Goal: Task Accomplishment & Management: Complete application form

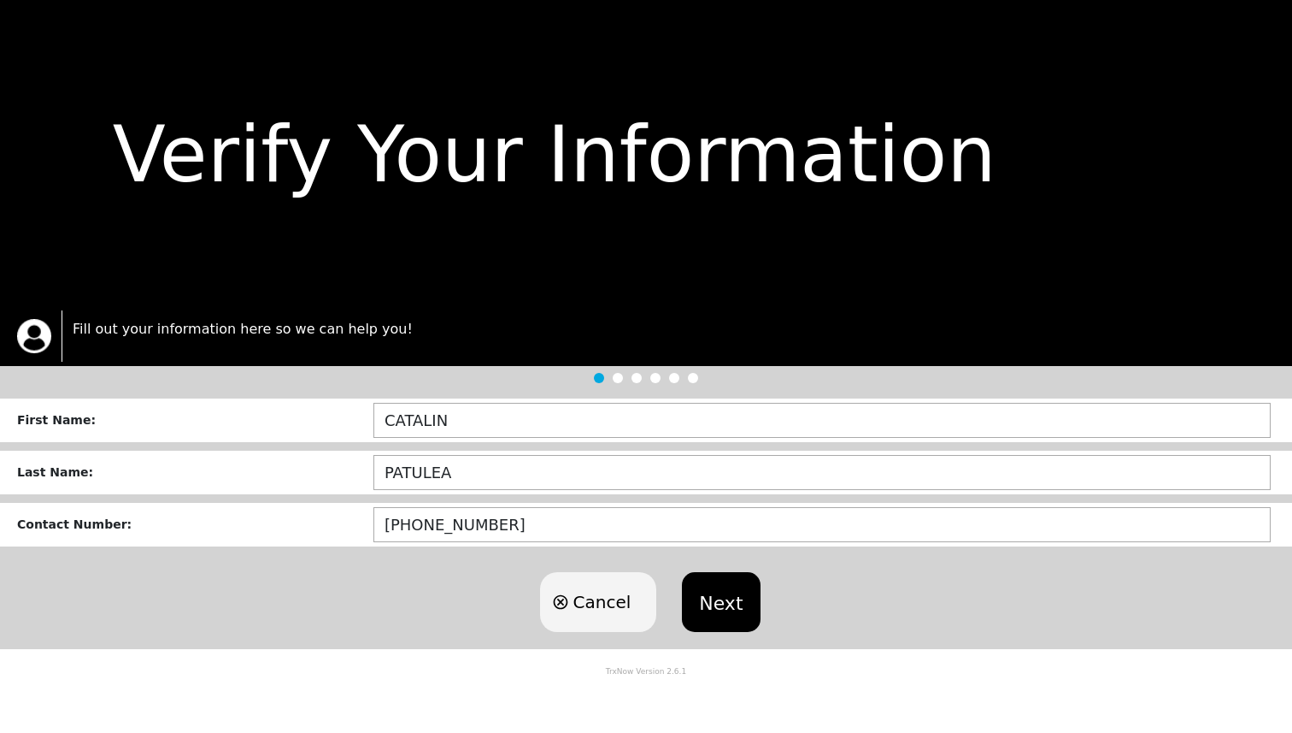
click at [709, 576] on button "Next" at bounding box center [721, 602] width 78 height 60
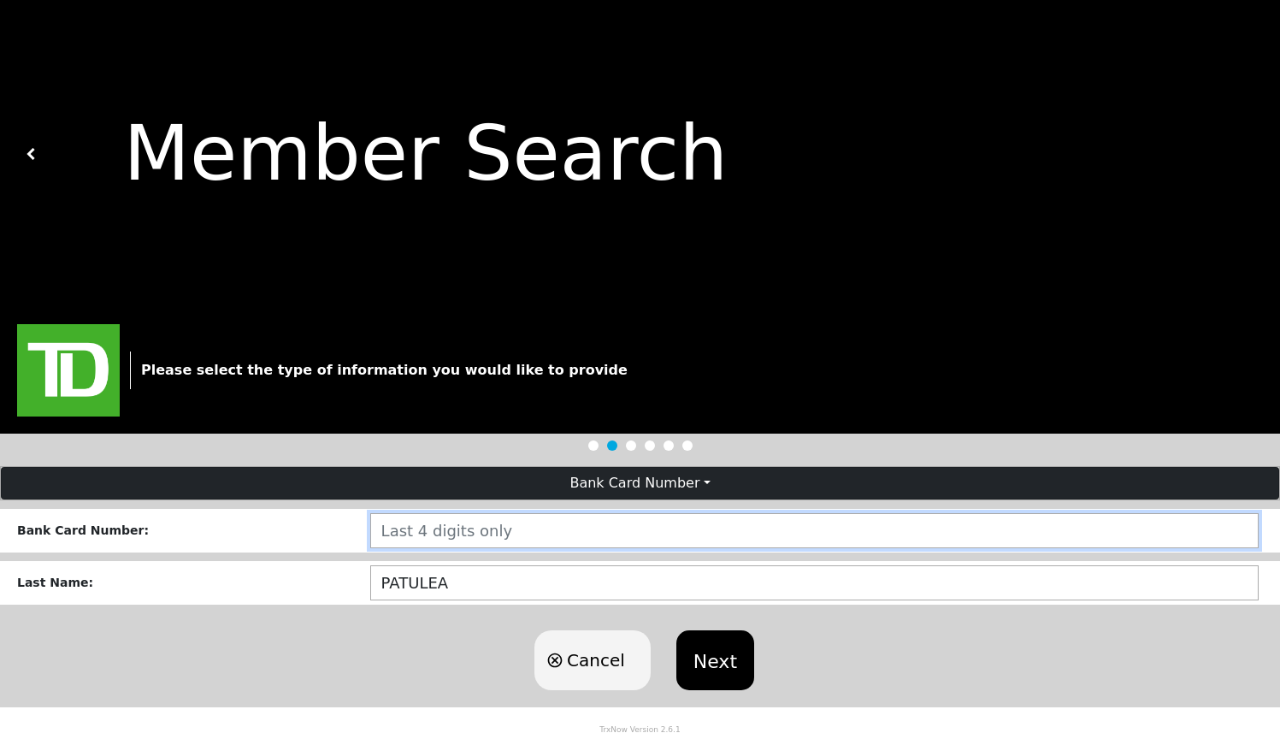
click at [500, 515] on input "number" at bounding box center [814, 530] width 888 height 35
type input "219"
click button "Next" at bounding box center [715, 660] width 78 height 60
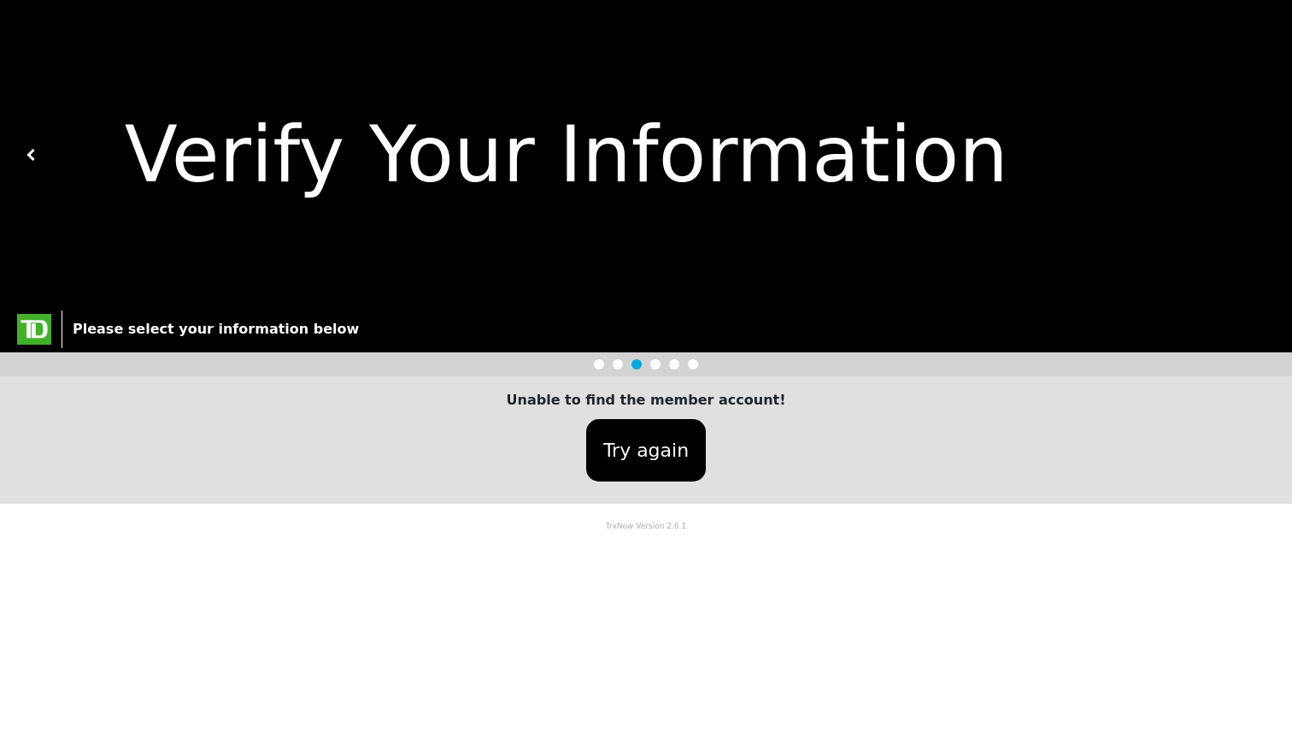
click at [614, 446] on button "Try again" at bounding box center [646, 450] width 120 height 62
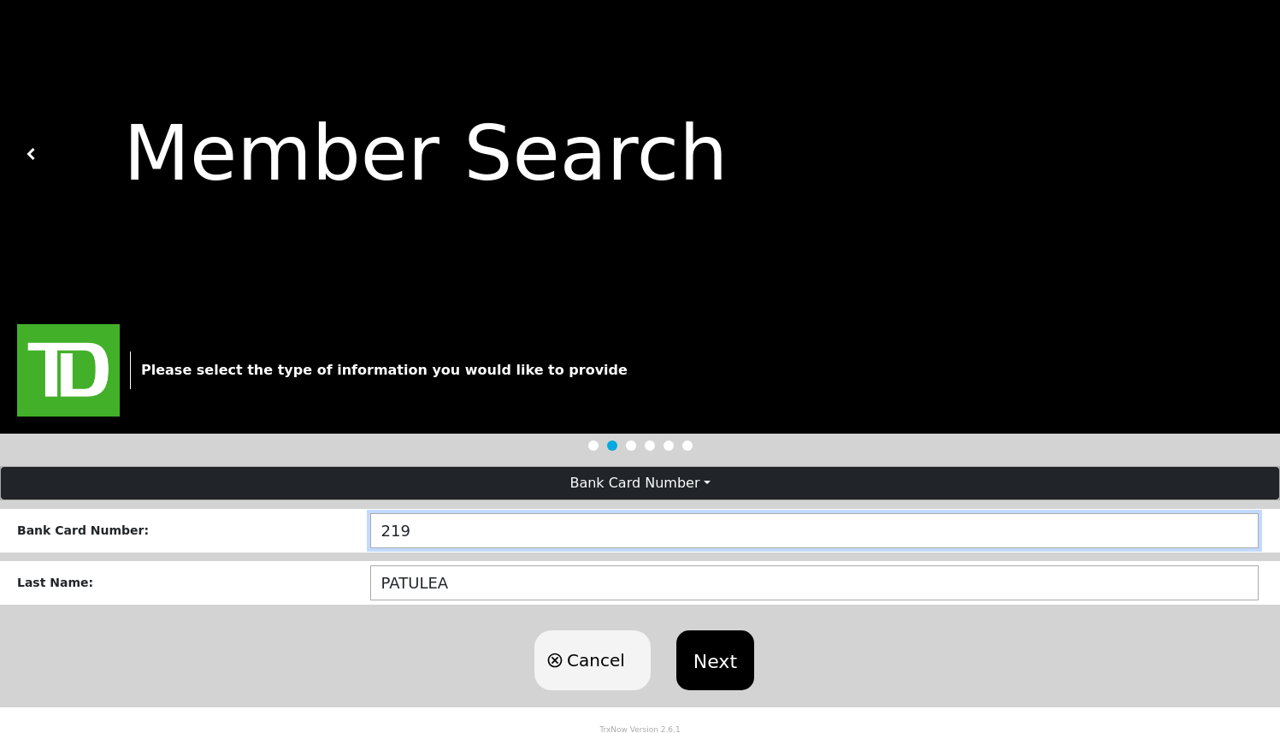
click at [482, 527] on input "219" at bounding box center [814, 530] width 888 height 35
type input "2159"
click button "Next" at bounding box center [715, 660] width 78 height 60
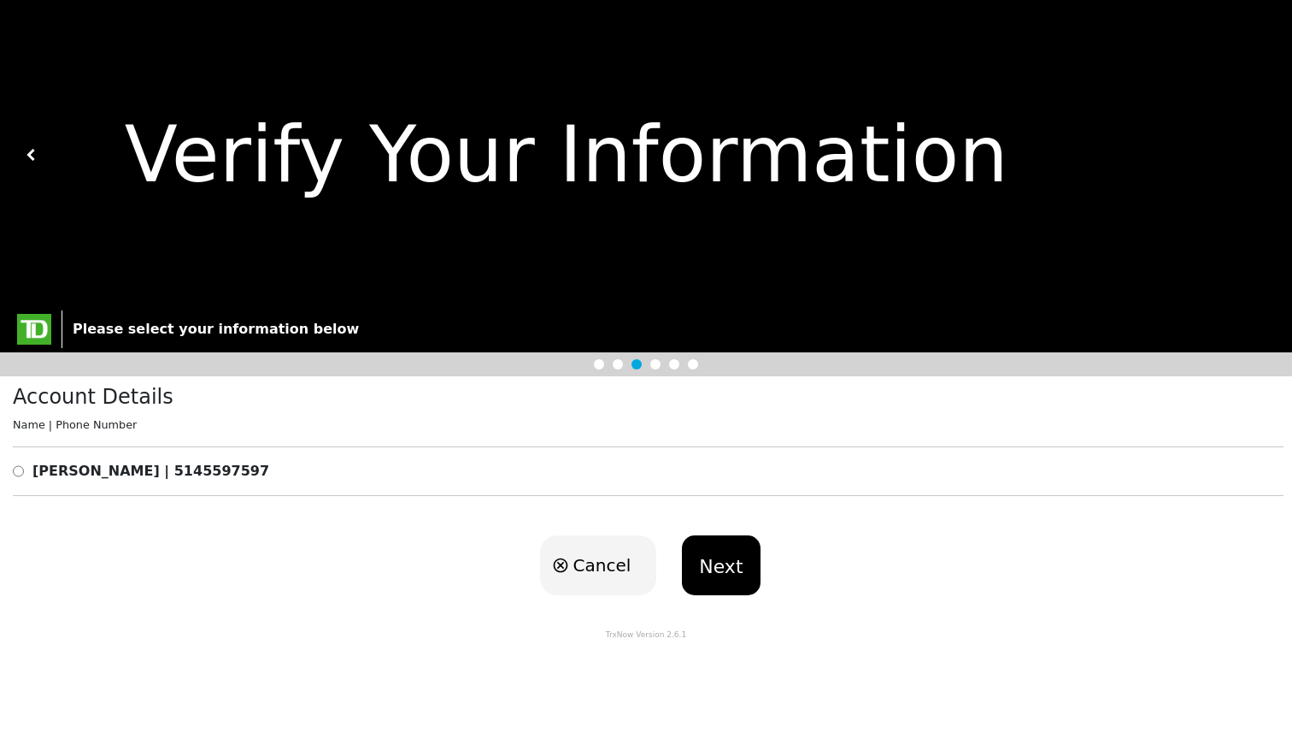
click at [18, 472] on input "radio" at bounding box center [18, 471] width 11 height 21
radio input "true"
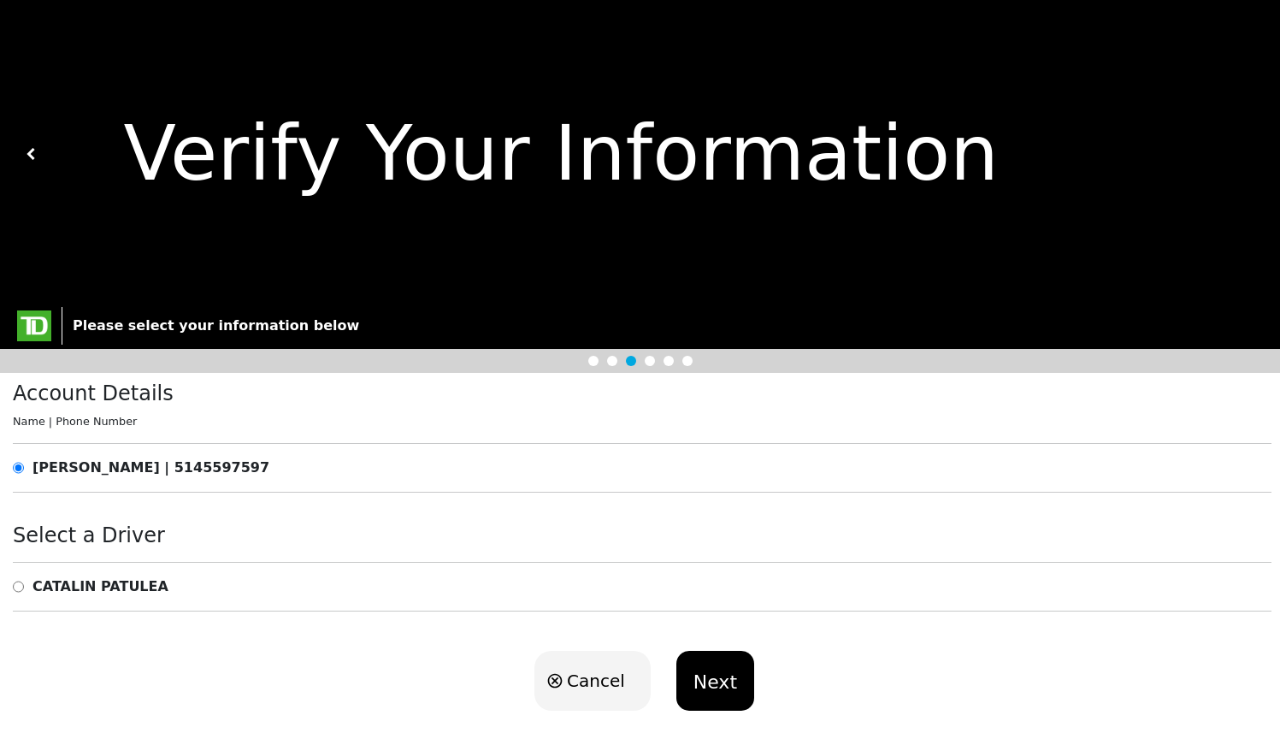
click at [21, 584] on input "radio" at bounding box center [18, 586] width 11 height 21
radio input "true"
click at [730, 674] on button "Next" at bounding box center [715, 680] width 78 height 60
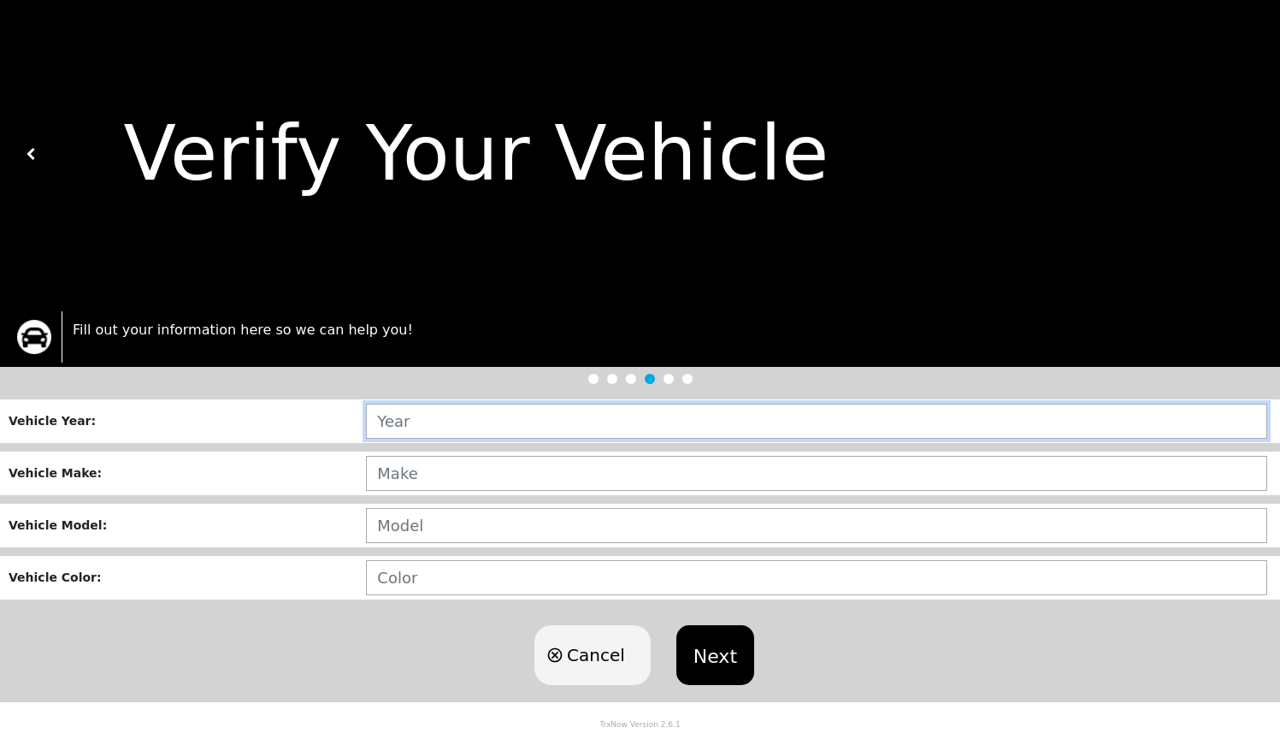
click at [450, 435] on input "text" at bounding box center [816, 420] width 901 height 35
type input "2005"
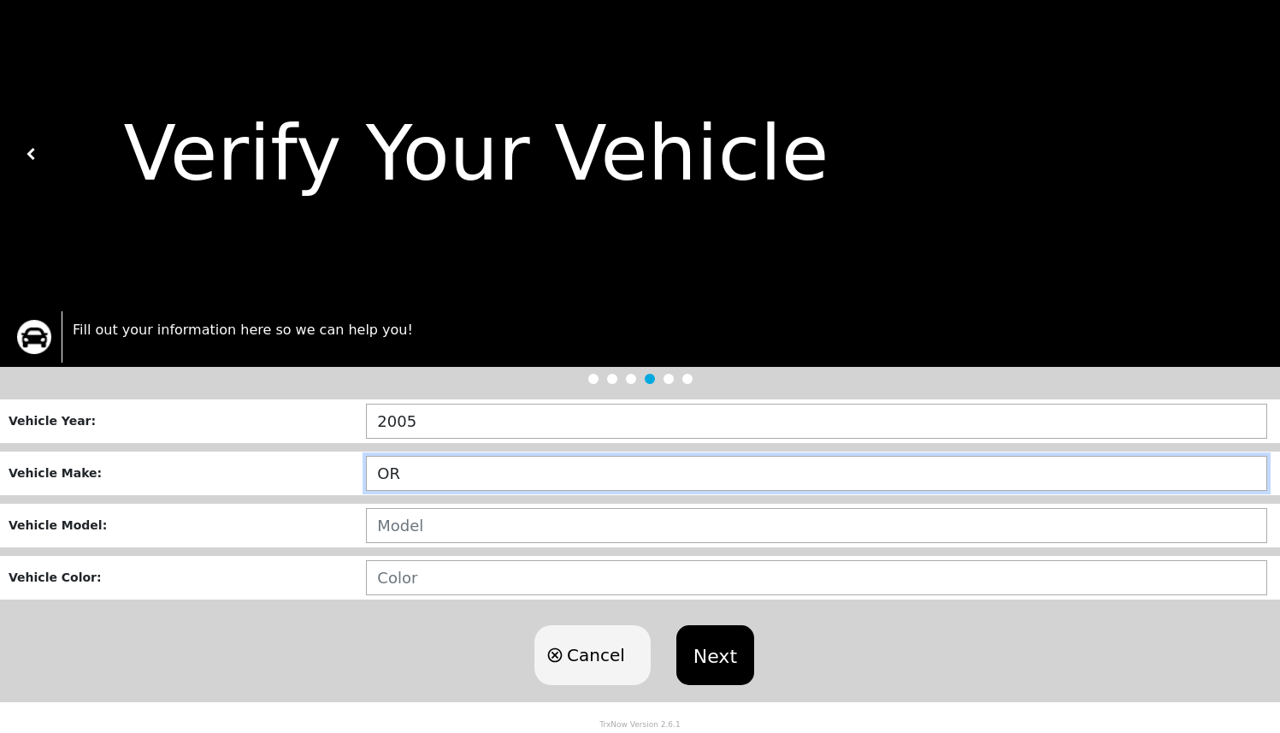
type input "O"
type input "PORSCHE"
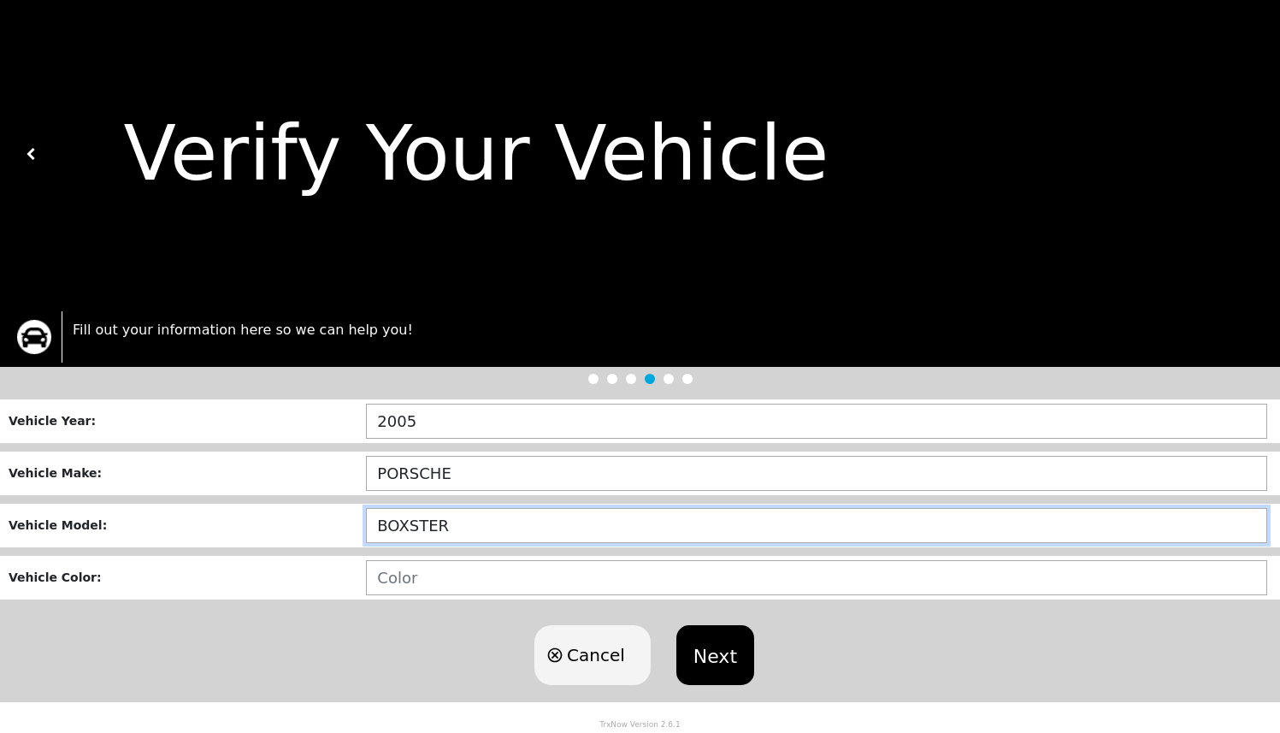
type input "BOXSTER"
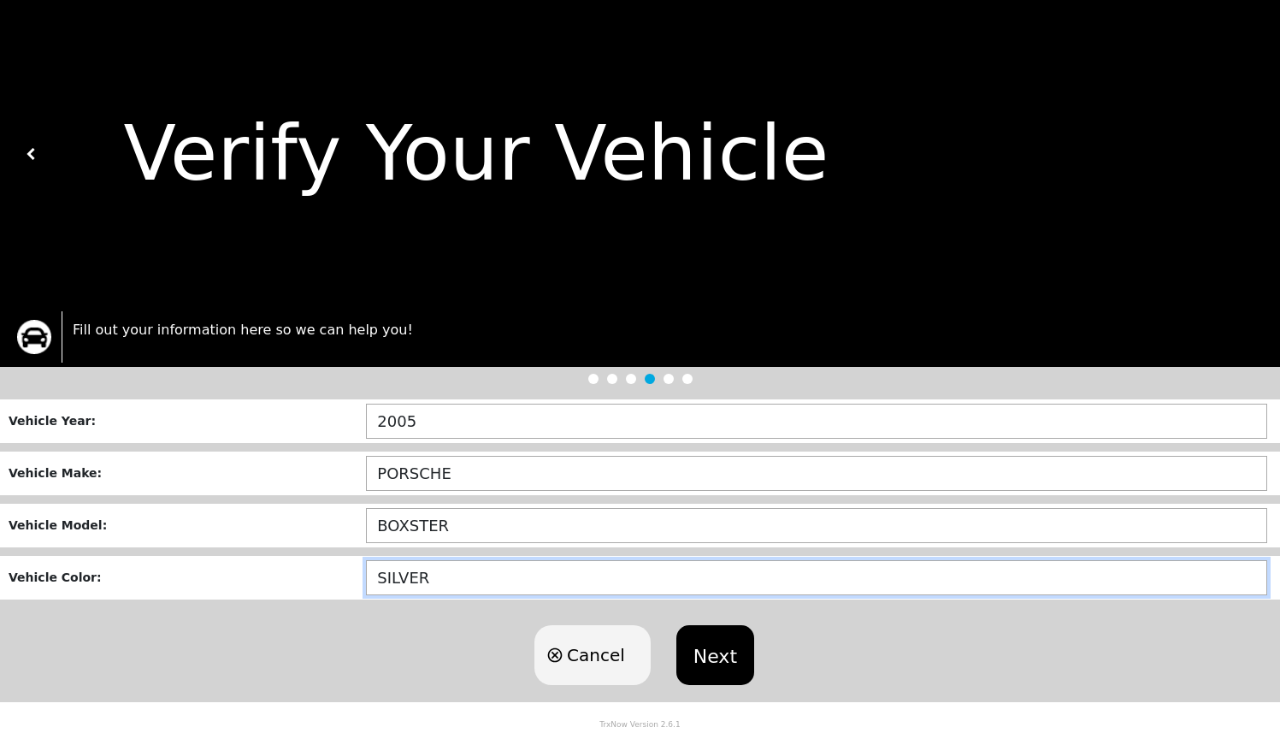
type input "SILVER"
click at [725, 653] on button "Next" at bounding box center [715, 655] width 78 height 60
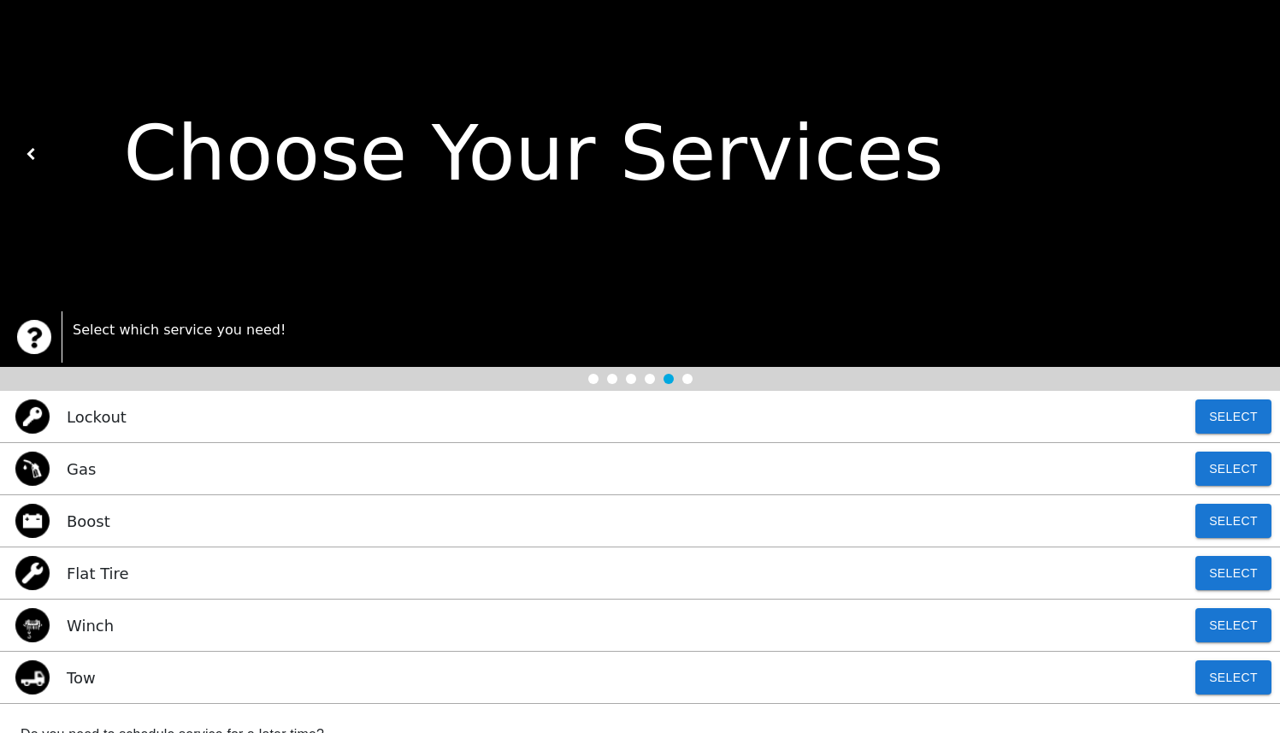
scroll to position [230, 0]
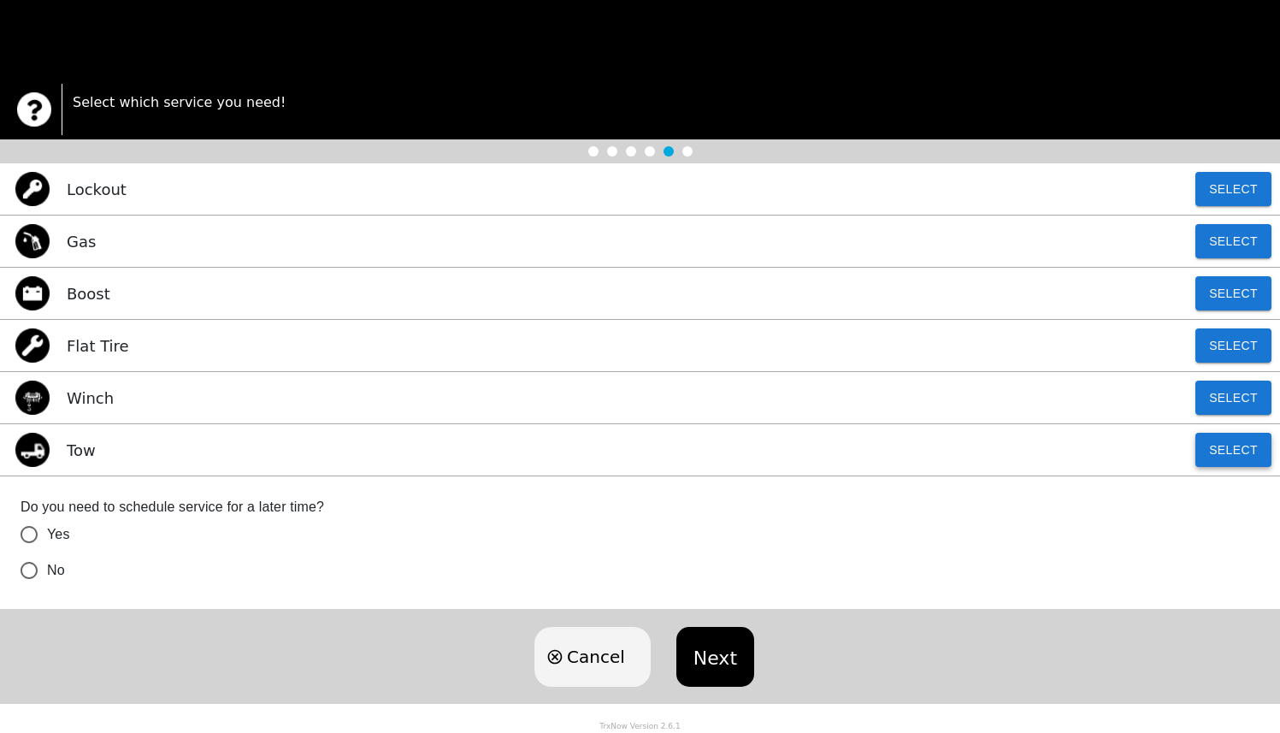
click at [1232, 465] on button "Select" at bounding box center [1233, 450] width 76 height 34
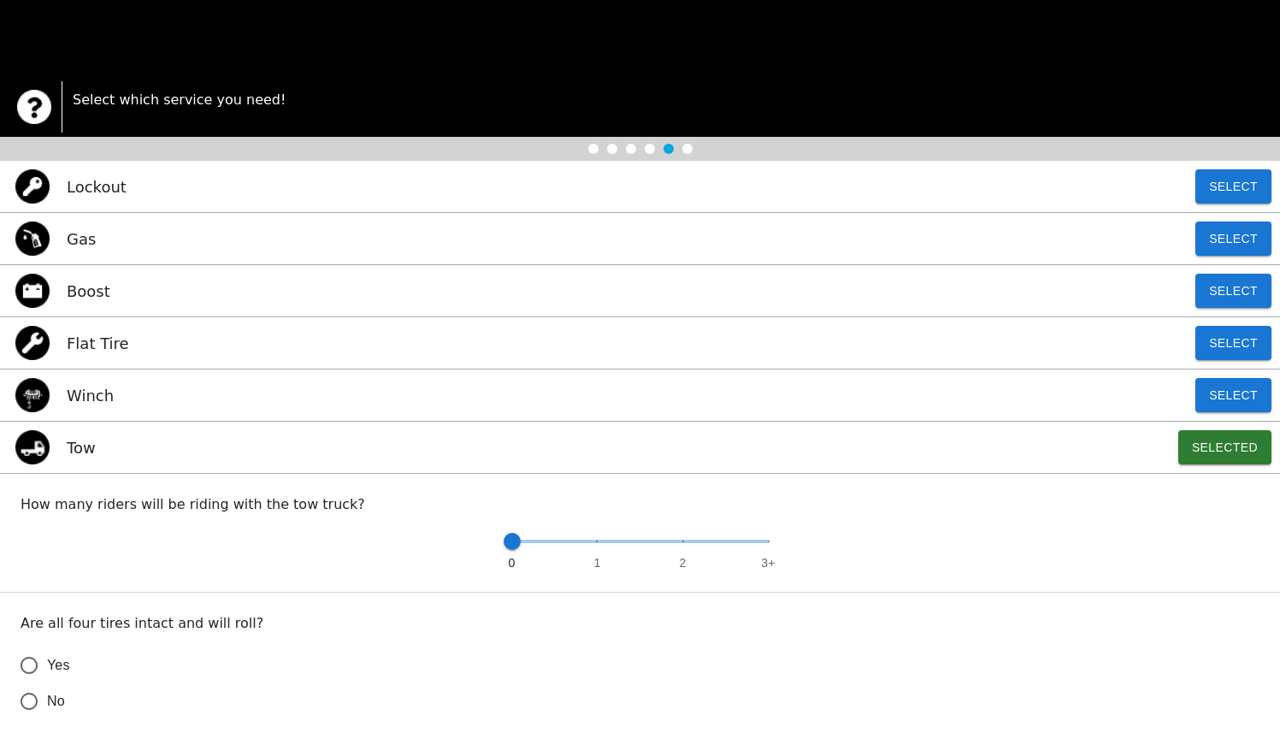
click at [32, 705] on input "No" at bounding box center [29, 701] width 36 height 36
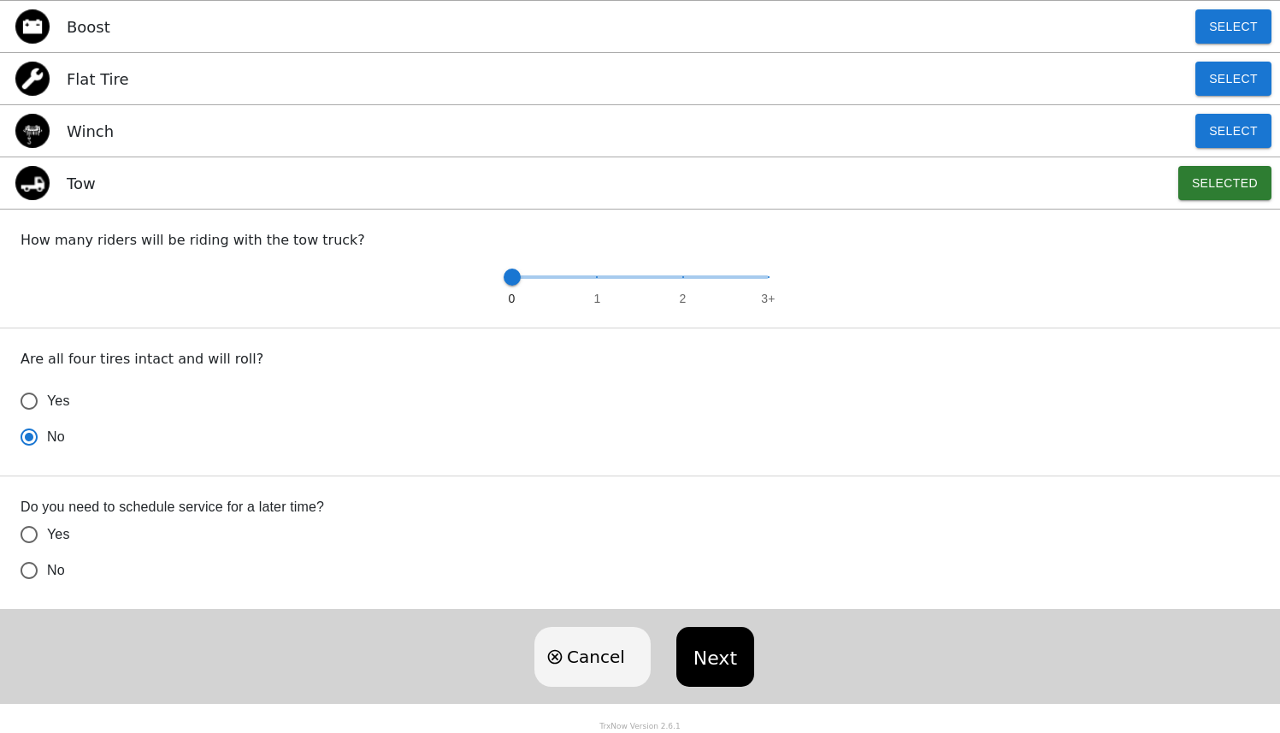
radio input "true"
click at [26, 455] on input "No" at bounding box center [29, 437] width 36 height 36
radio input "true"
click at [684, 655] on button "Next" at bounding box center [715, 657] width 78 height 60
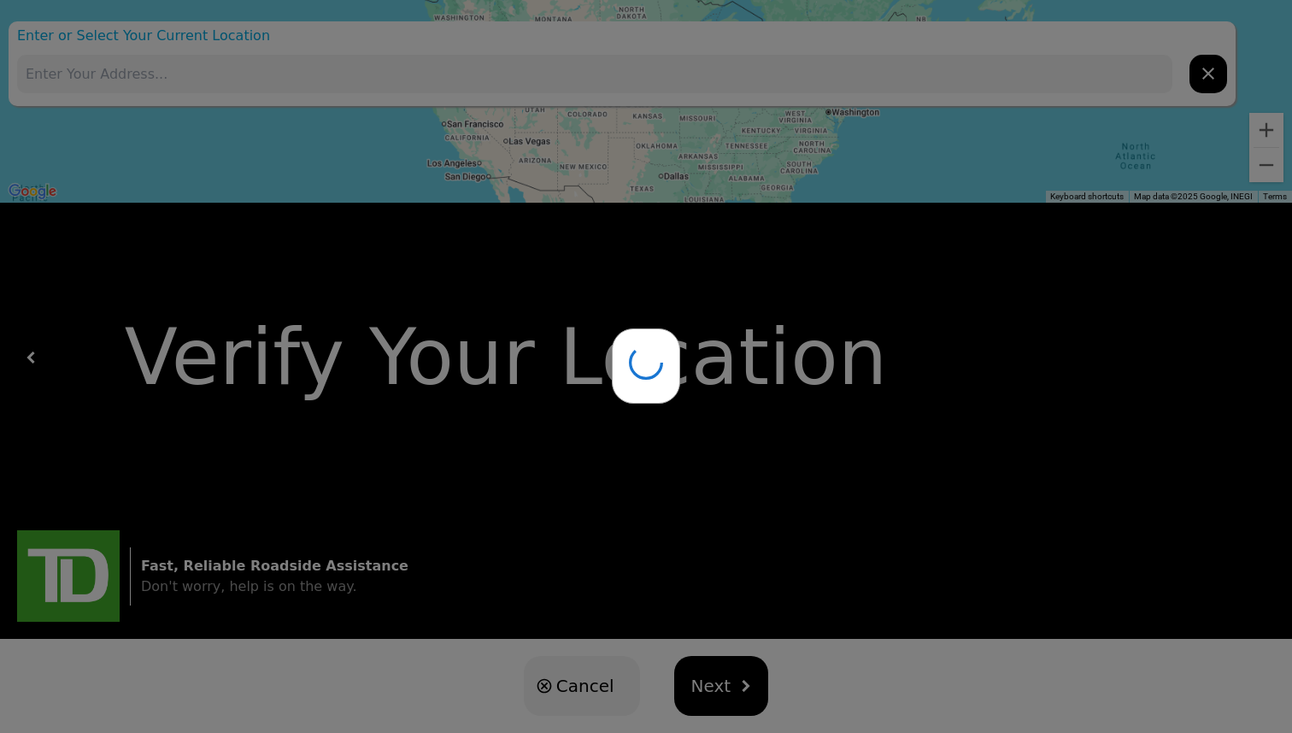
type input "[STREET_ADDRESS]"
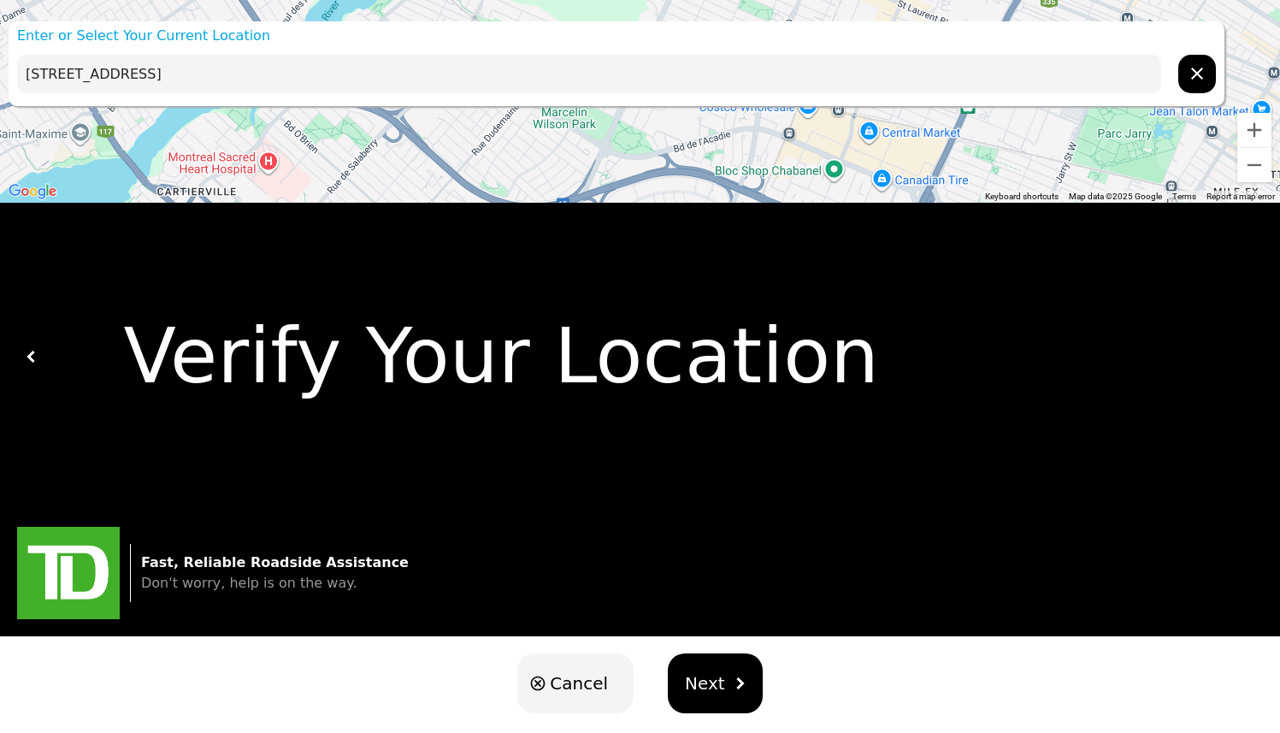
click at [291, 91] on div "Loading user experience Powered by TrxNow" at bounding box center [640, 77] width 1239 height 75
click at [285, 67] on div "Loading user experience Powered by TrxNow" at bounding box center [640, 77] width 1239 height 75
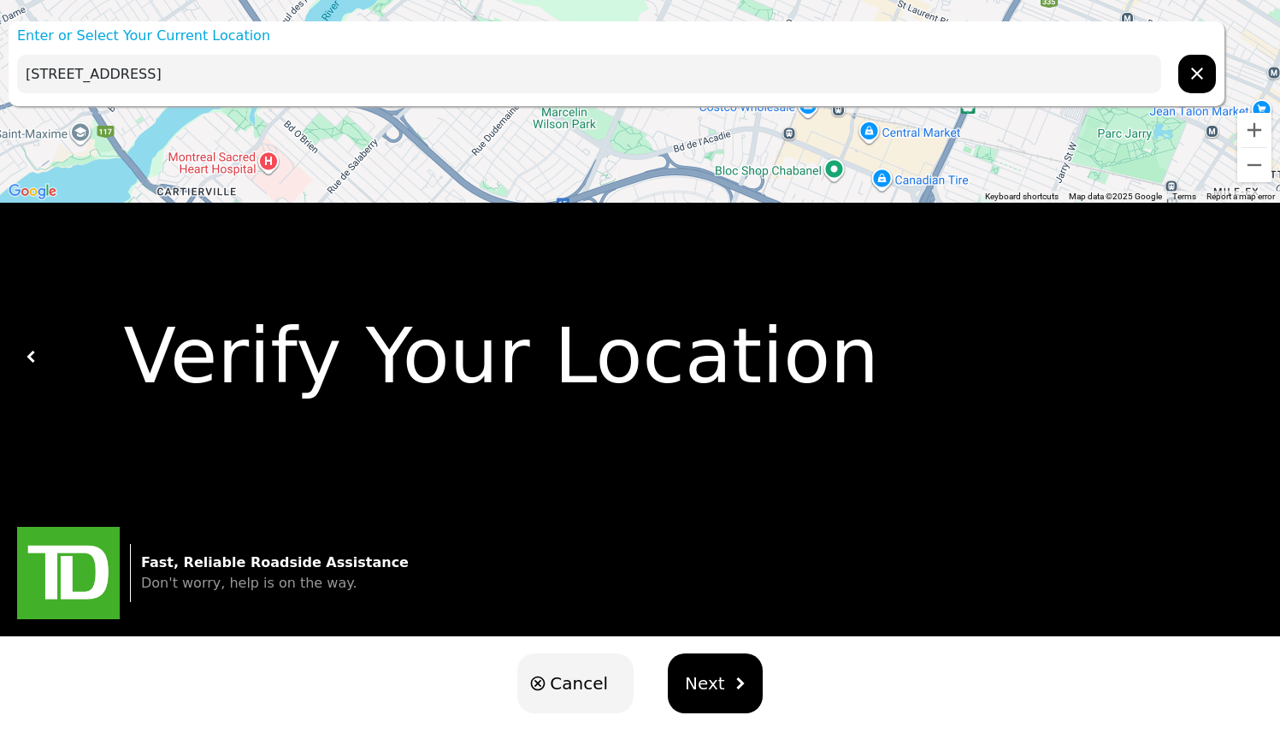
click at [129, 75] on div "Loading user experience Powered by TrxNow" at bounding box center [640, 77] width 1239 height 75
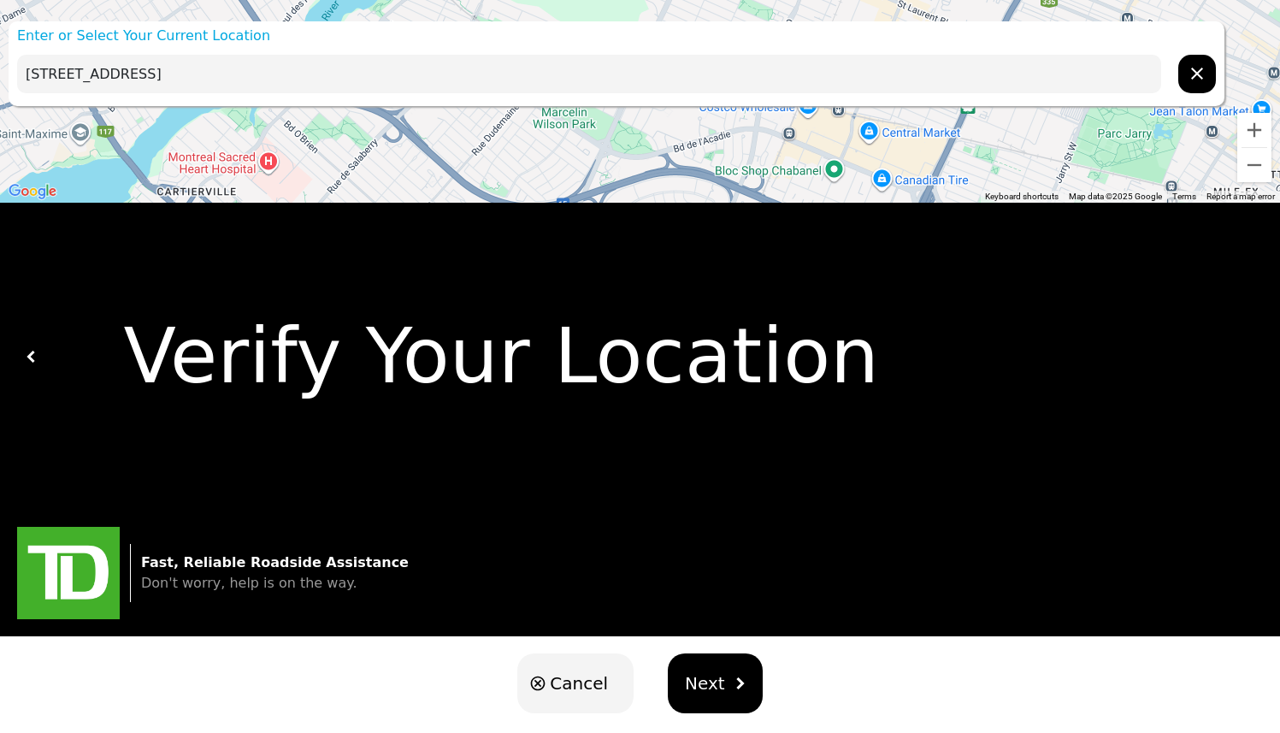
click at [129, 75] on div "Loading user experience Powered by TrxNow" at bounding box center [640, 77] width 1239 height 75
click at [123, 74] on div "Loading user experience Powered by TrxNow" at bounding box center [640, 77] width 1239 height 75
click at [909, 292] on div "Verify Your Location" at bounding box center [640, 356] width 1280 height 307
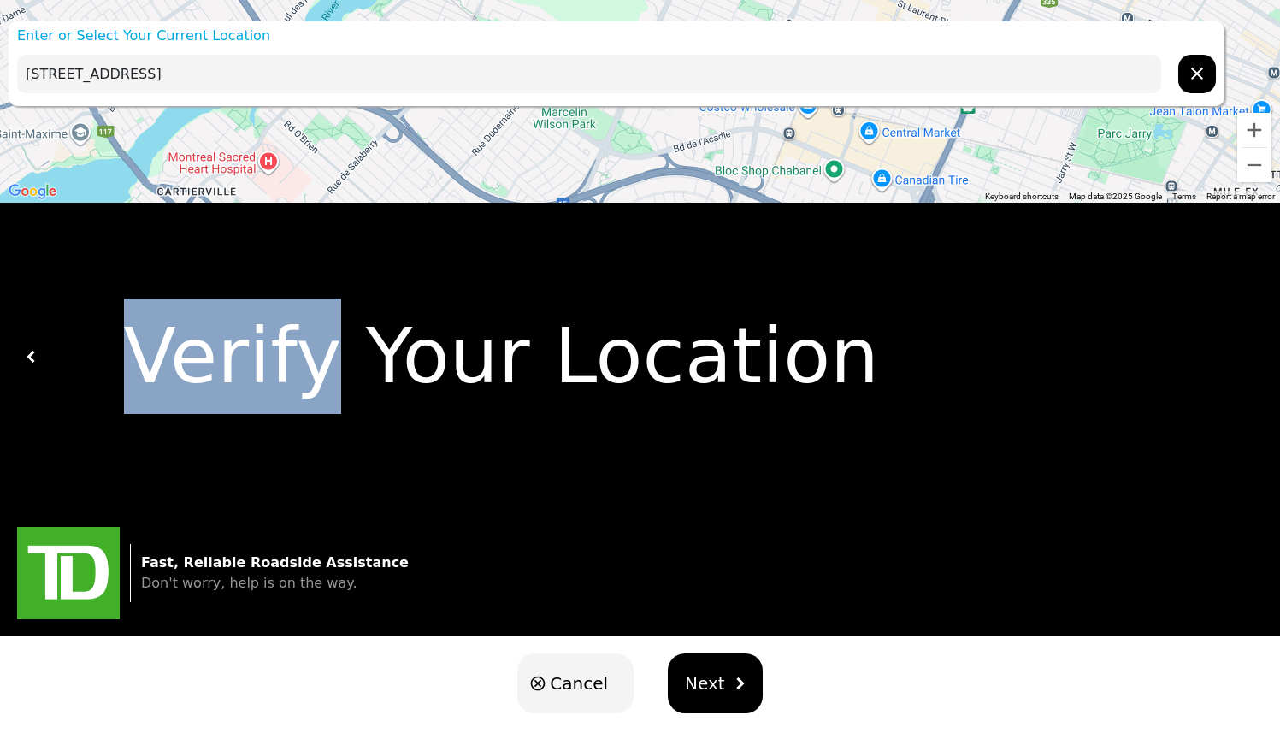
click at [909, 292] on div "Verify Your Location" at bounding box center [640, 356] width 1280 height 307
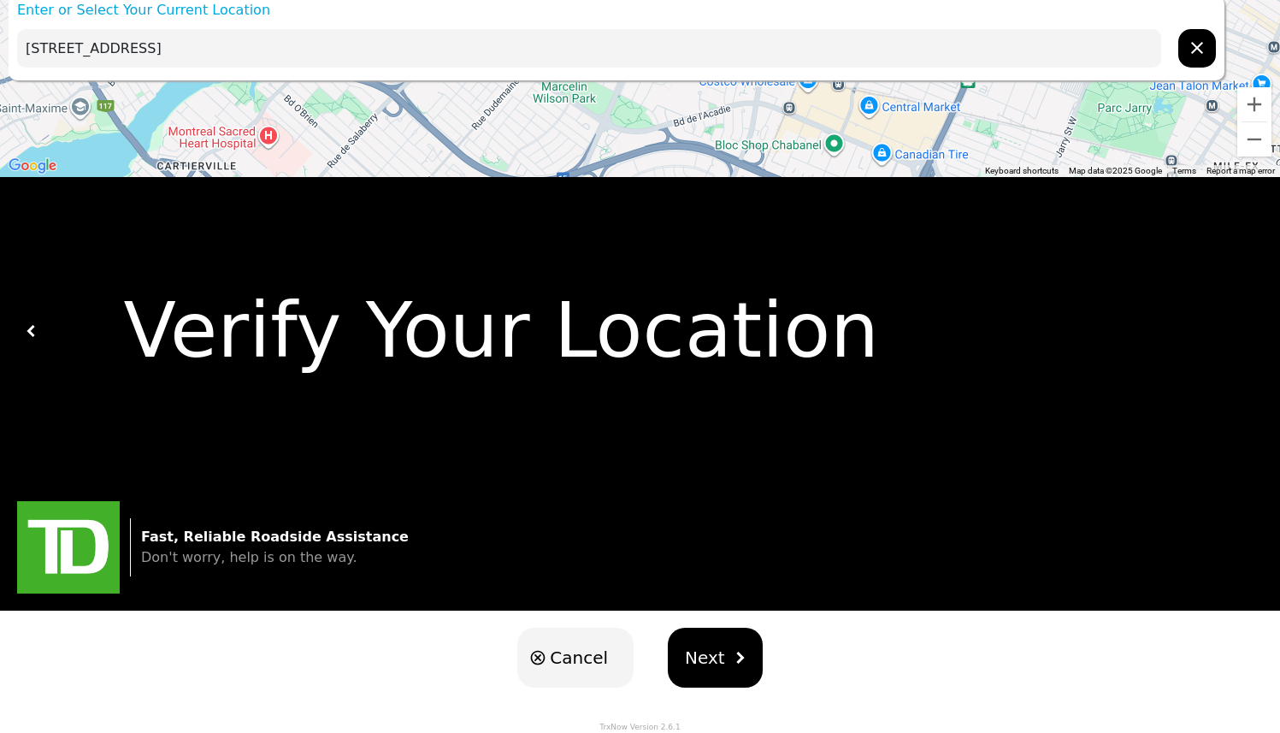
click at [343, 343] on div "Verify Your Location" at bounding box center [646, 330] width 1216 height 115
click at [118, 356] on div "Verify Your Location" at bounding box center [646, 330] width 1216 height 115
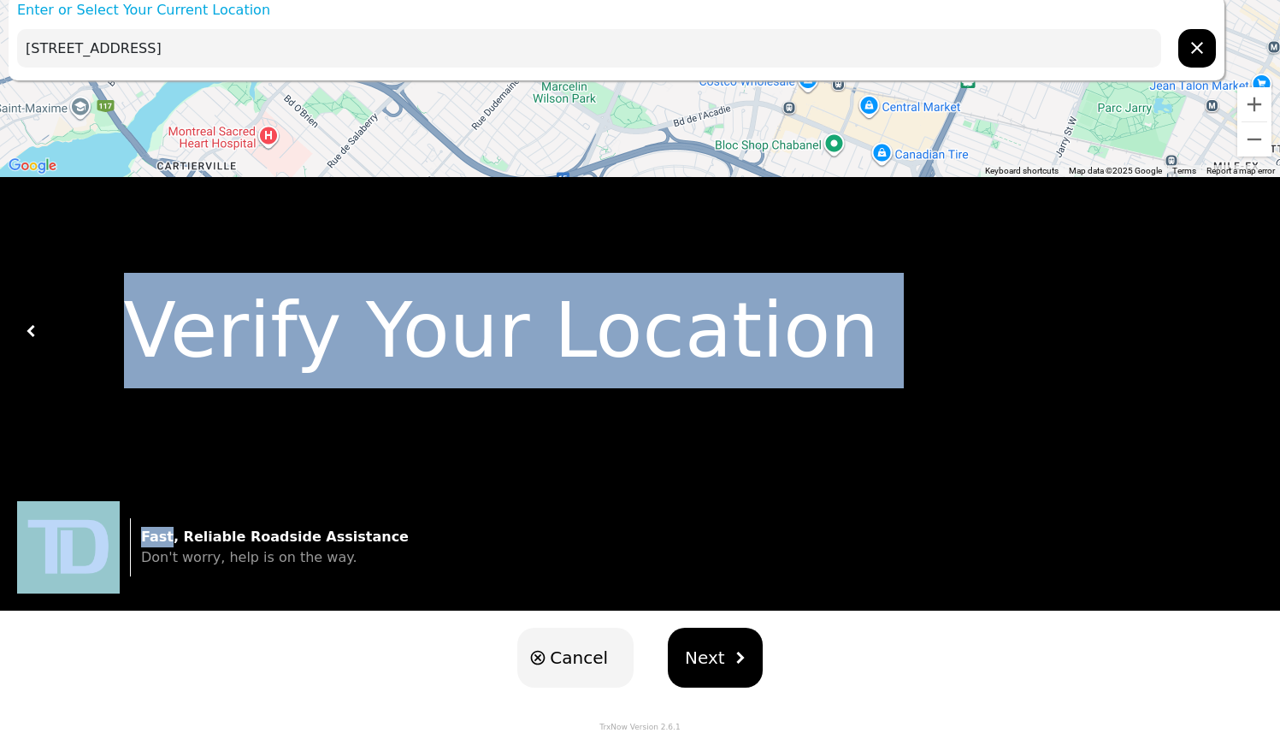
drag, startPoint x: 118, startPoint y: 356, endPoint x: 600, endPoint y: 515, distance: 507.6
click at [600, 515] on div "Enter or Select Your Current Location [STREET_ADDRESS] ← Move left → Move right…" at bounding box center [640, 353] width 1280 height 758
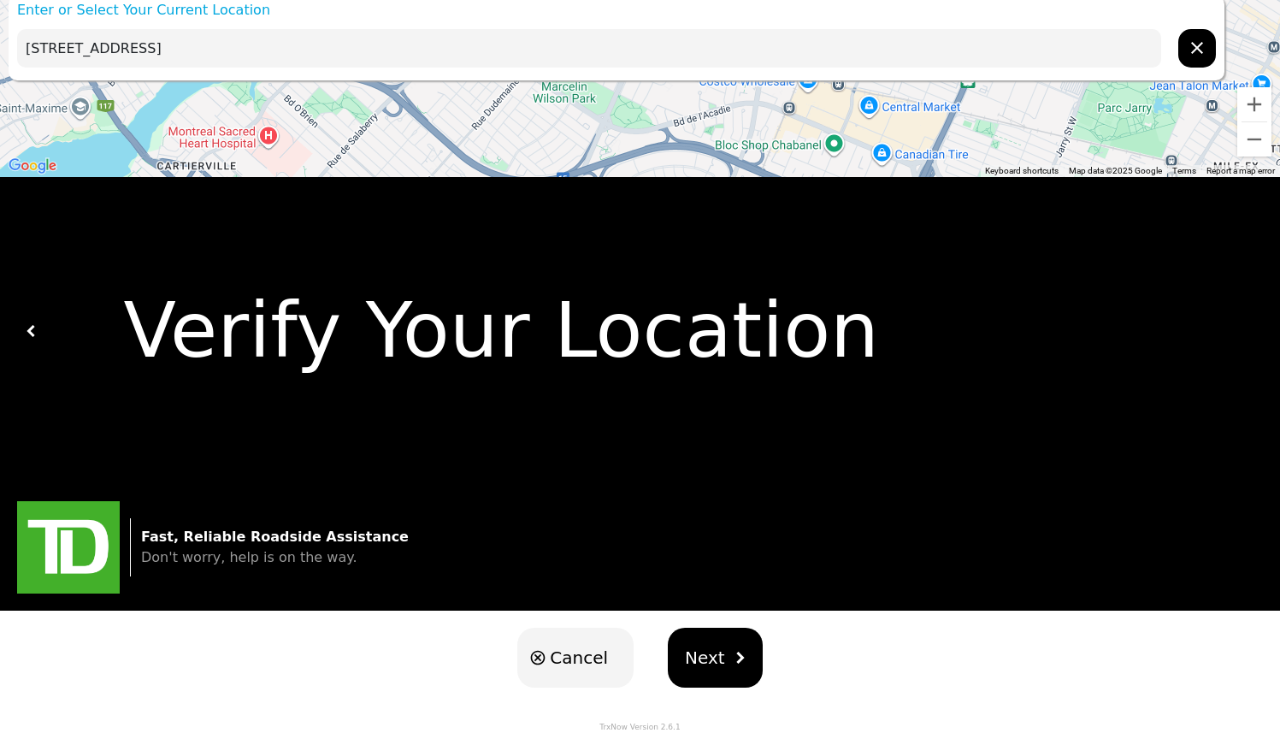
click at [500, 468] on div "Verify Your Location" at bounding box center [640, 330] width 1280 height 307
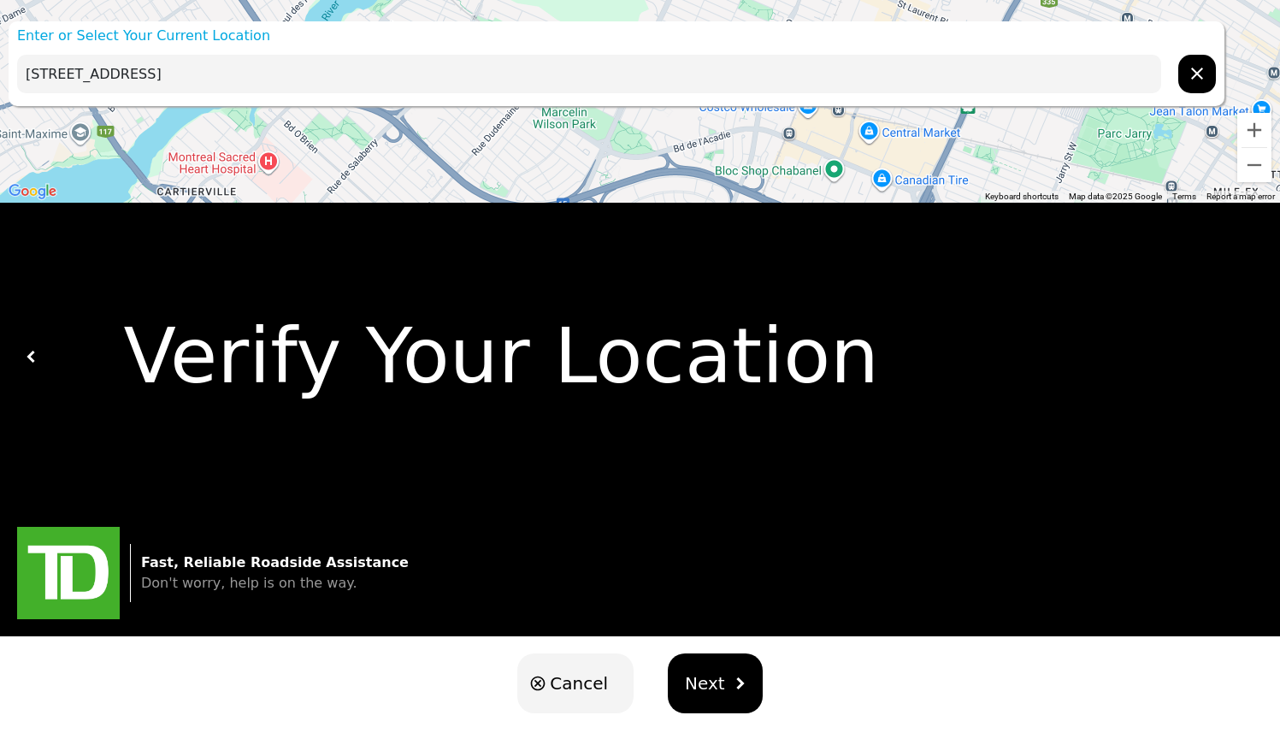
click at [1195, 83] on div "Loading user experience Powered by TrxNow" at bounding box center [640, 77] width 1239 height 75
click at [1195, 71] on div "Loading user experience Powered by TrxNow" at bounding box center [640, 77] width 1239 height 75
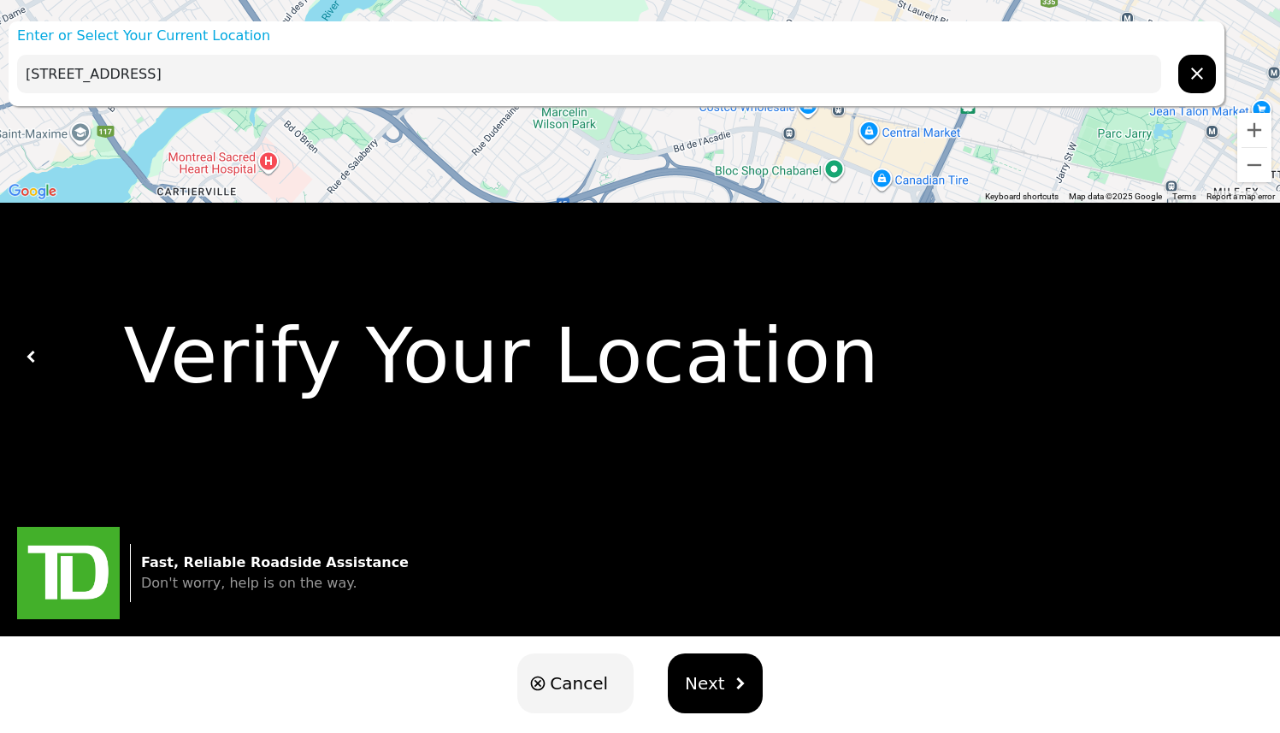
click at [1195, 71] on div "Loading user experience Powered by TrxNow" at bounding box center [640, 77] width 1239 height 75
click at [1193, 71] on div "Loading user experience Powered by TrxNow" at bounding box center [640, 77] width 1239 height 75
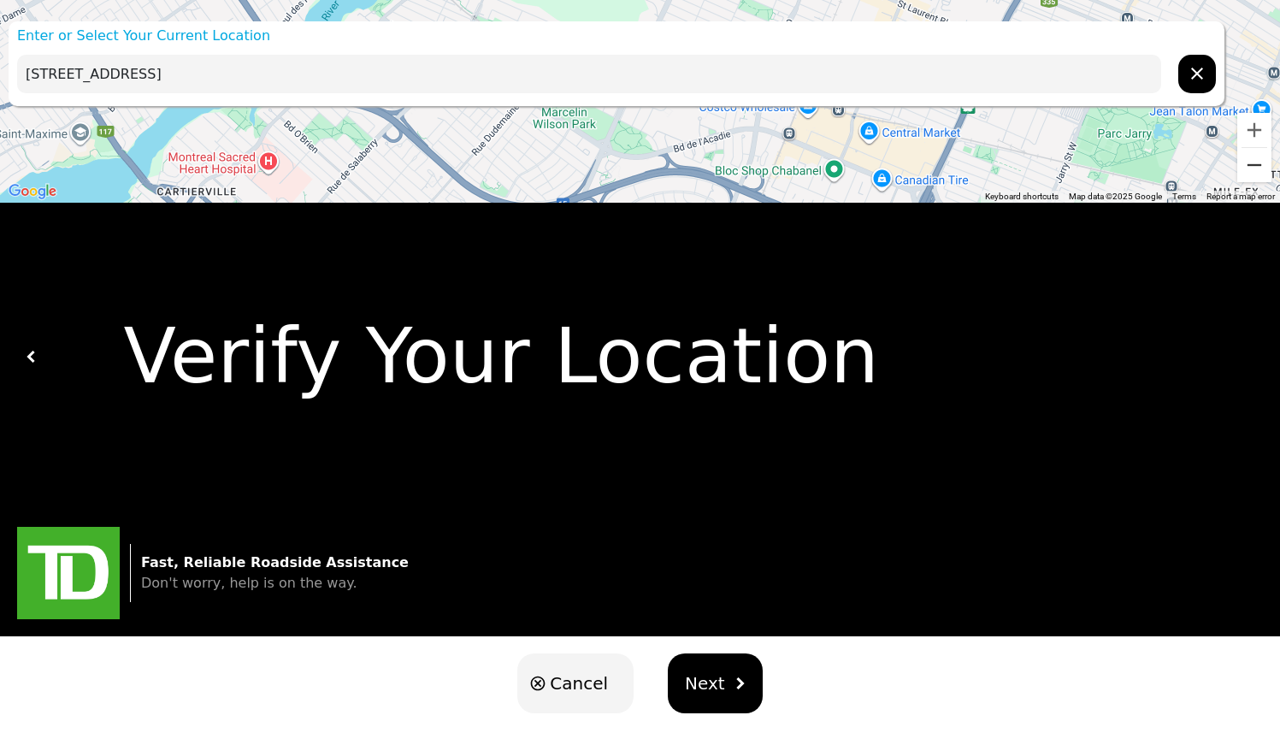
click at [1247, 156] on button "Zoom out" at bounding box center [1254, 165] width 34 height 34
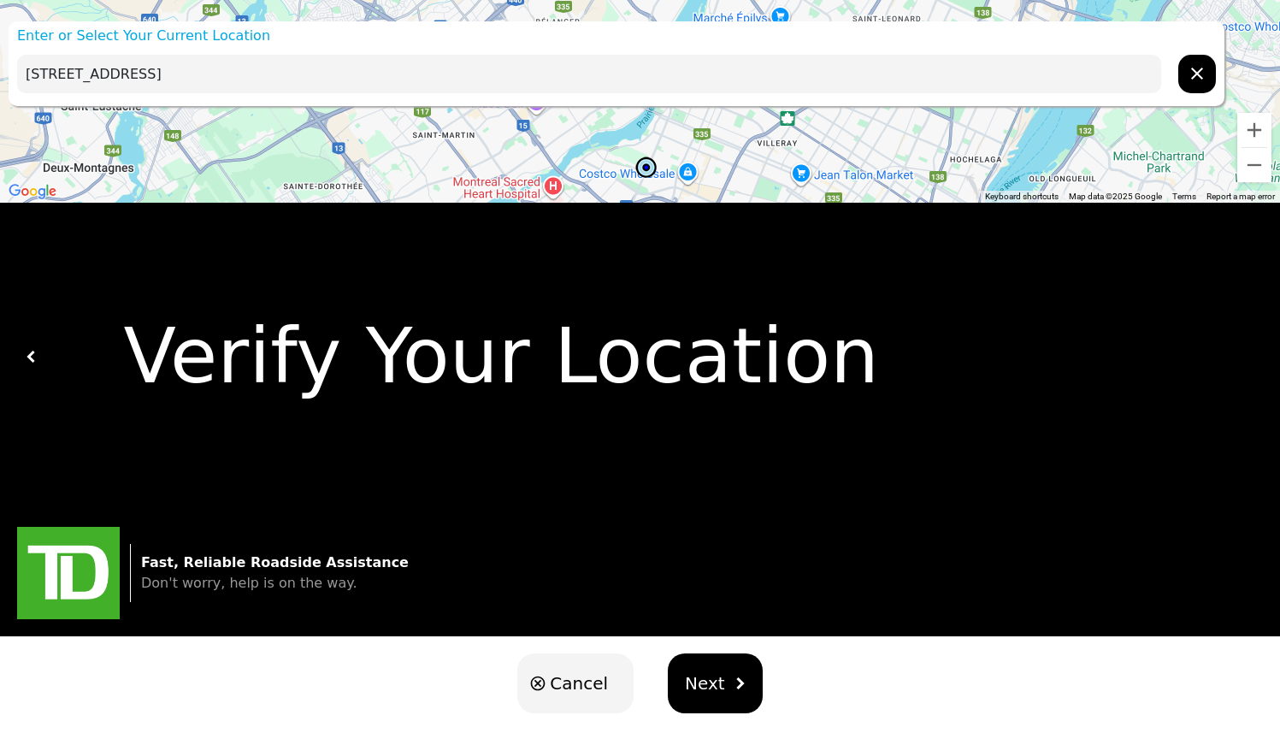
drag, startPoint x: 716, startPoint y: 145, endPoint x: 722, endPoint y: 229, distance: 84.0
click at [722, 229] on div "Enter or Select Your Current Location [STREET_ADDRESS] ← Move left → Move right…" at bounding box center [640, 379] width 1280 height 758
click at [690, 151] on div at bounding box center [640, 101] width 1280 height 203
click at [741, 165] on div at bounding box center [640, 101] width 1280 height 203
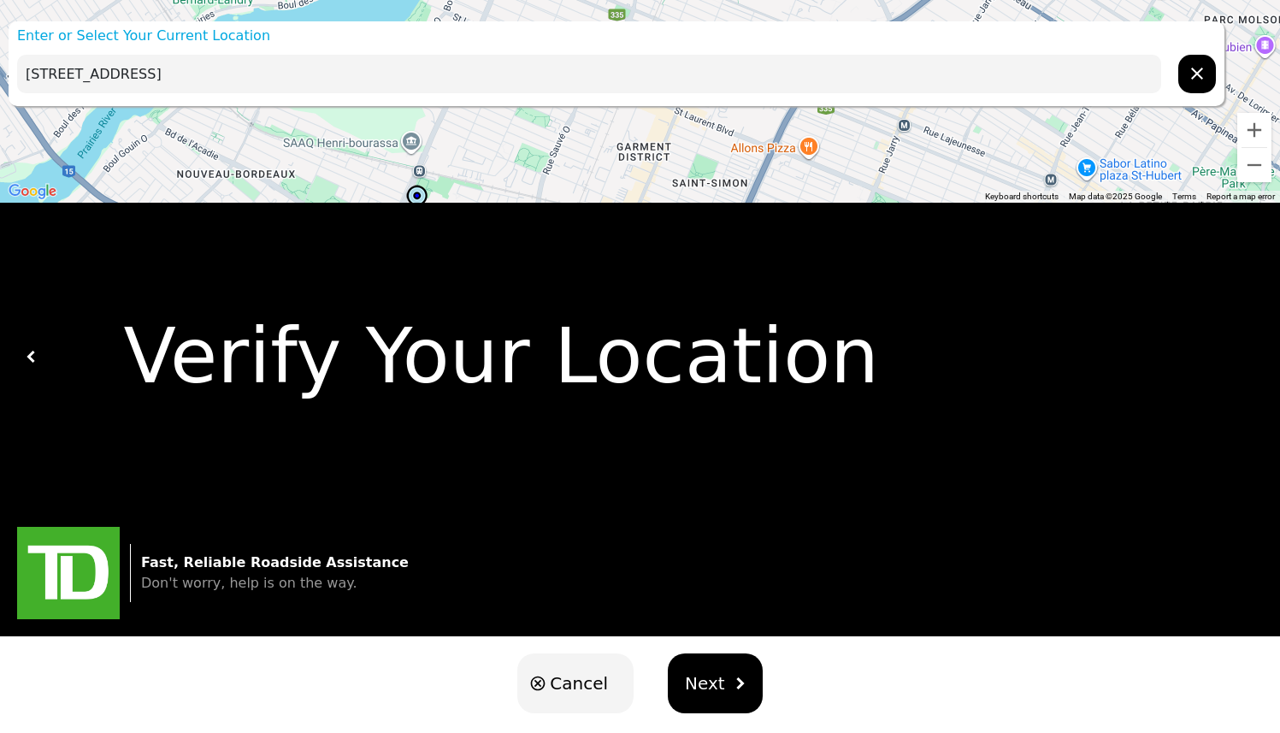
click at [635, 176] on div at bounding box center [640, 101] width 1280 height 203
click at [515, 348] on div "Verify Your Location" at bounding box center [646, 355] width 1216 height 115
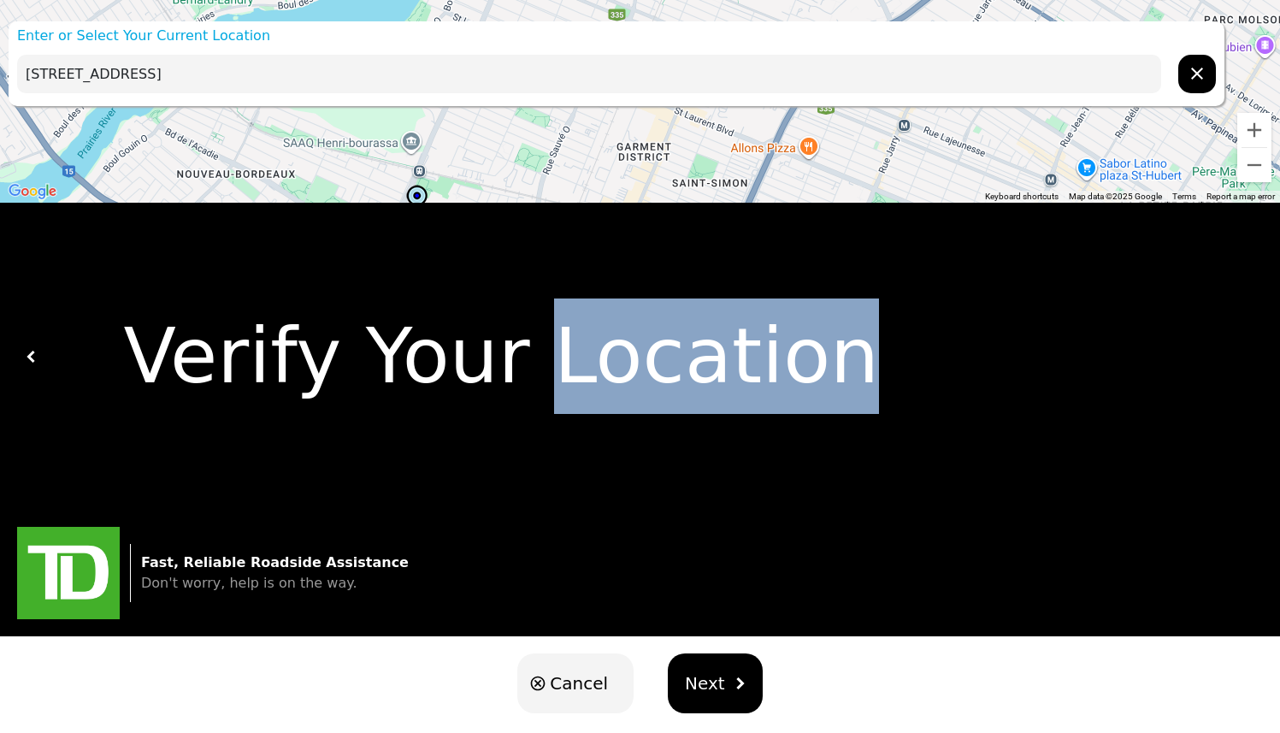
drag, startPoint x: 505, startPoint y: 332, endPoint x: 846, endPoint y: 468, distance: 367.1
click at [846, 468] on div "Verify Your Location" at bounding box center [640, 356] width 1280 height 307
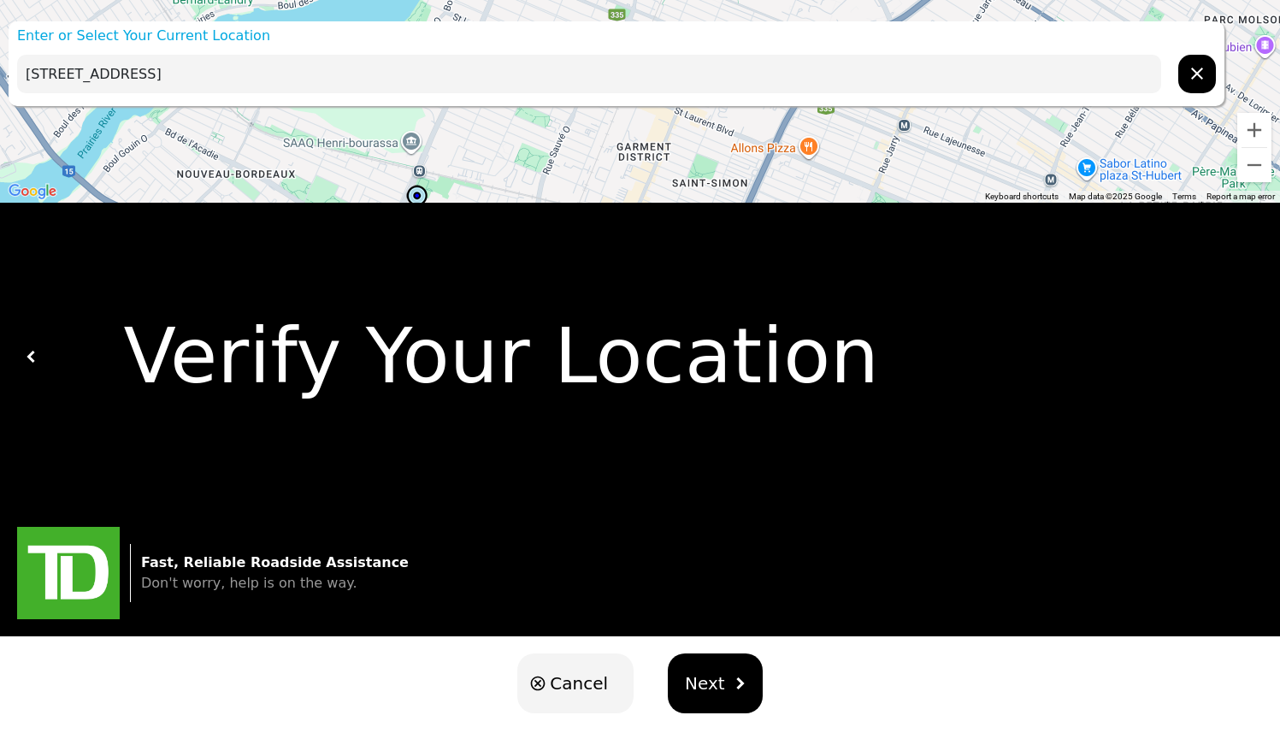
click at [831, 462] on div "Verify Your Location" at bounding box center [640, 356] width 1280 height 307
click at [696, 420] on div "Verify Your Location" at bounding box center [640, 356] width 1280 height 307
click at [397, 86] on div "Loading user experience Powered by TrxNow" at bounding box center [640, 77] width 1239 height 75
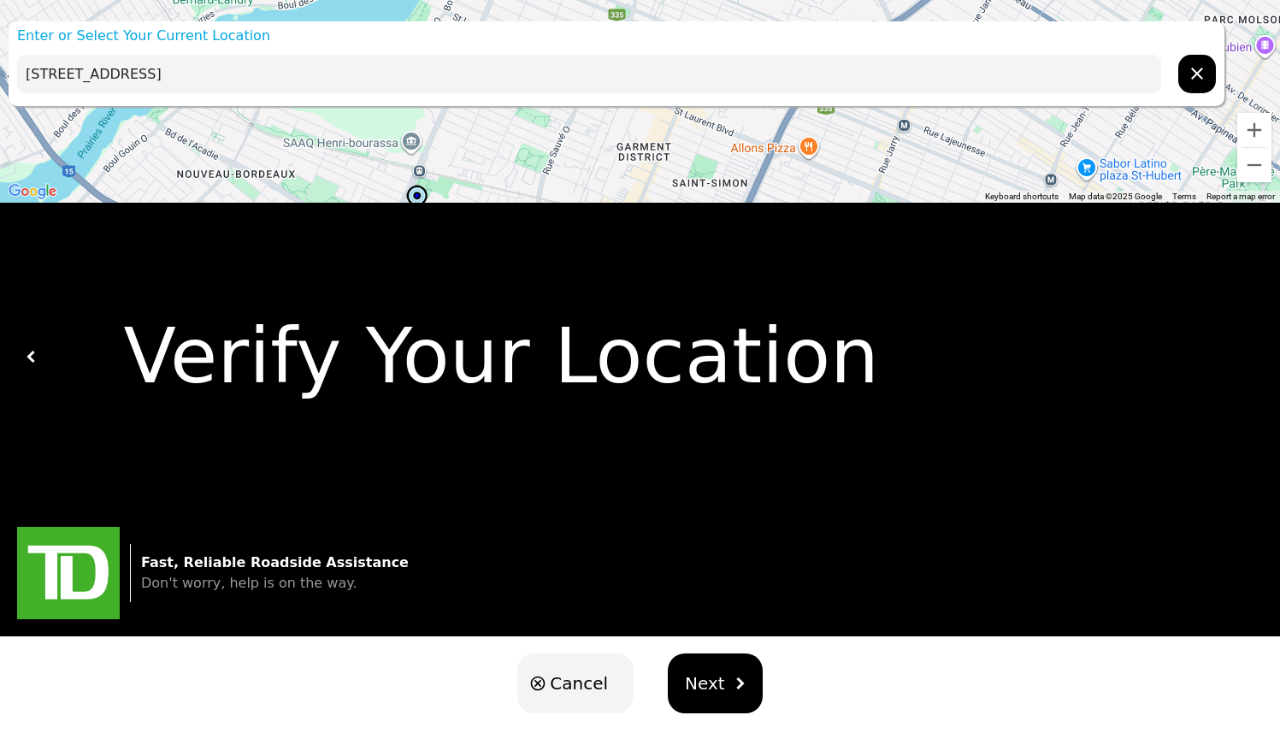
click at [348, 73] on div "Loading user experience Powered by TrxNow" at bounding box center [640, 77] width 1239 height 75
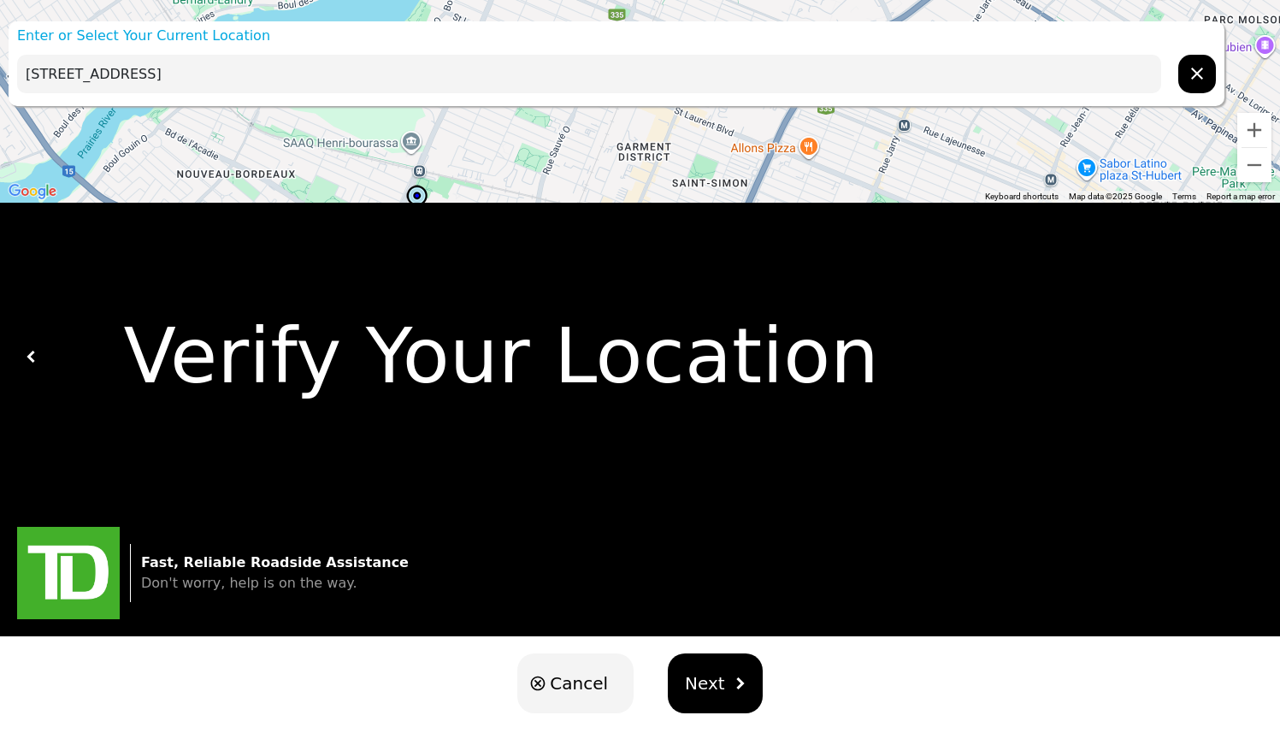
click at [1191, 87] on div "Loading user experience Powered by TrxNow" at bounding box center [640, 77] width 1239 height 75
